Goal: Transaction & Acquisition: Purchase product/service

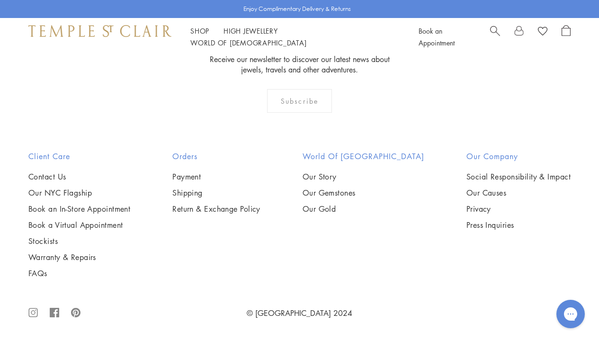
scroll to position [3162, 0]
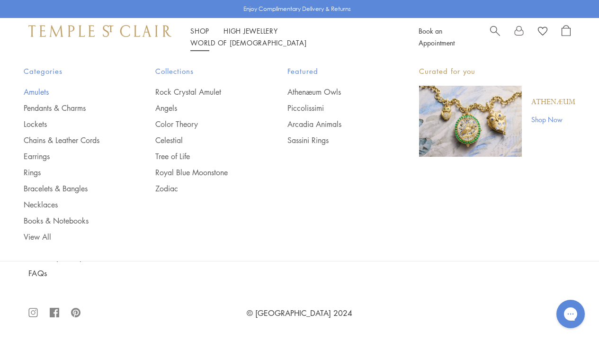
click at [37, 91] on link "Amulets" at bounding box center [71, 92] width 94 height 10
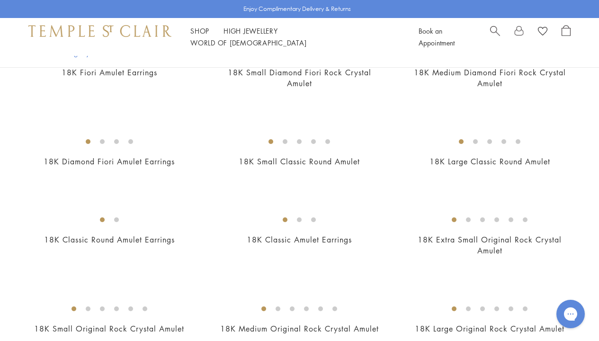
scroll to position [372, 0]
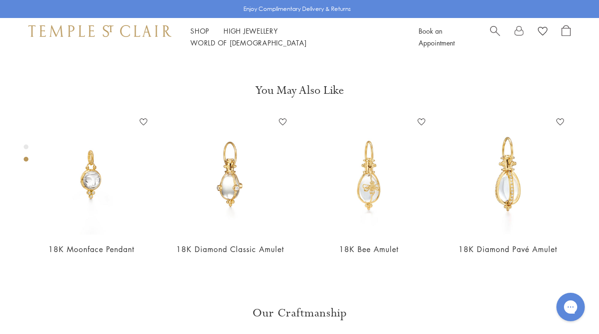
scroll to position [291, 0]
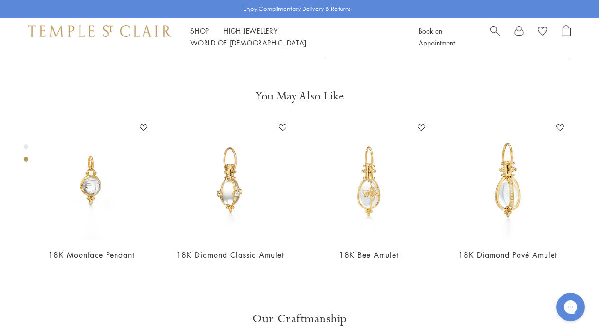
click at [567, 6] on span at bounding box center [565, 3] width 5 height 5
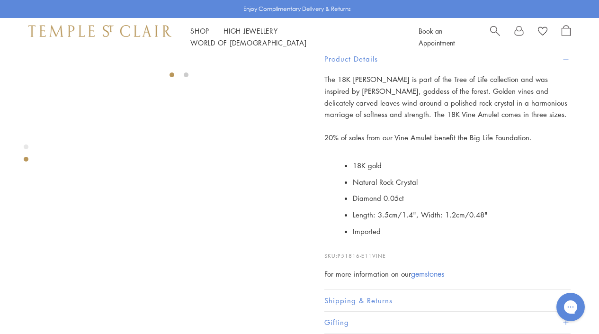
scroll to position [239, 0]
